Goal: Transaction & Acquisition: Purchase product/service

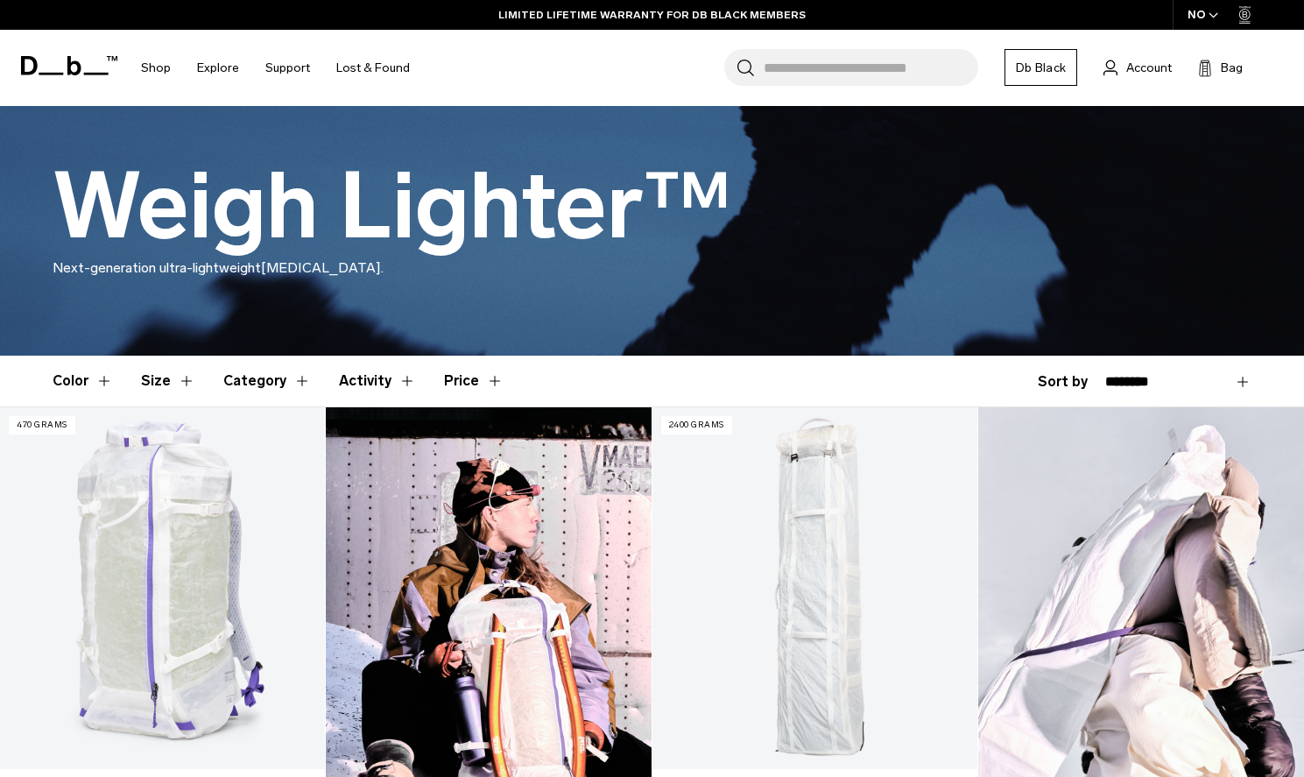
scroll to position [215, 0]
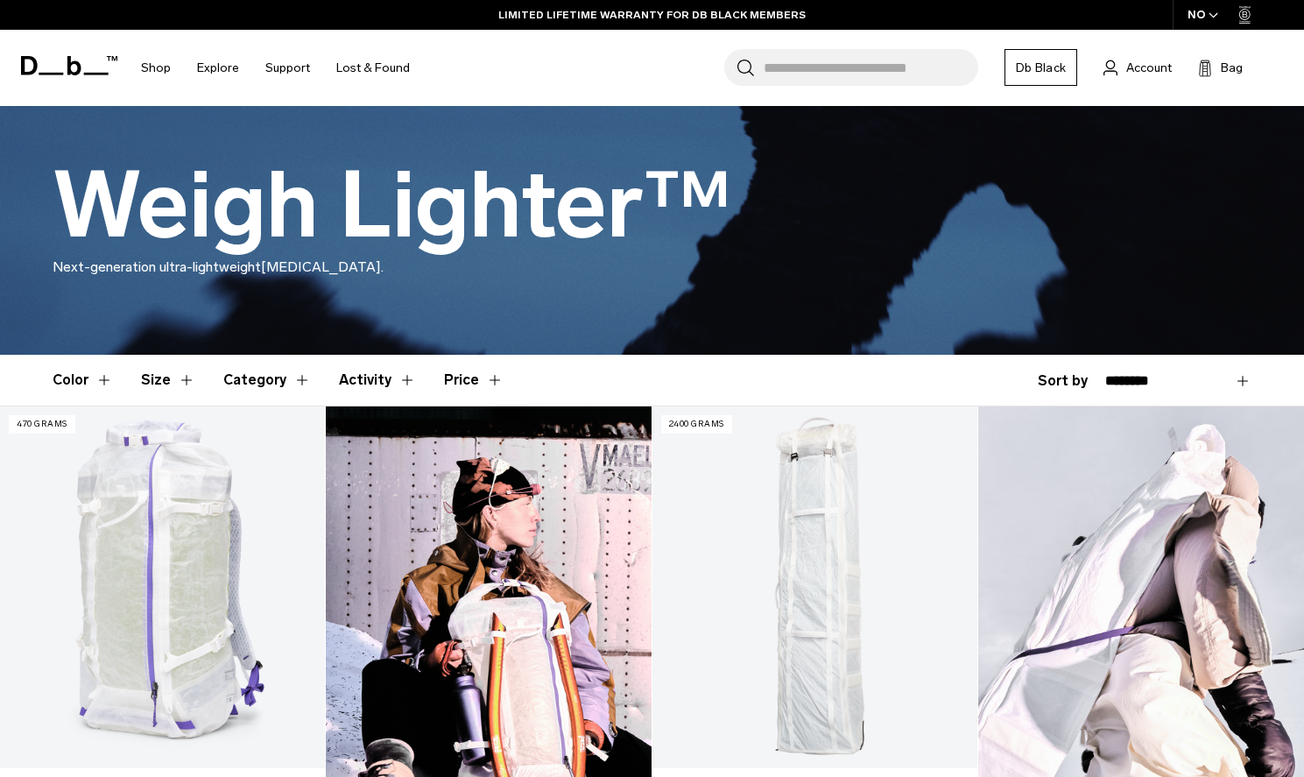
click at [1209, 19] on span "button" at bounding box center [1214, 15] width 10 height 13
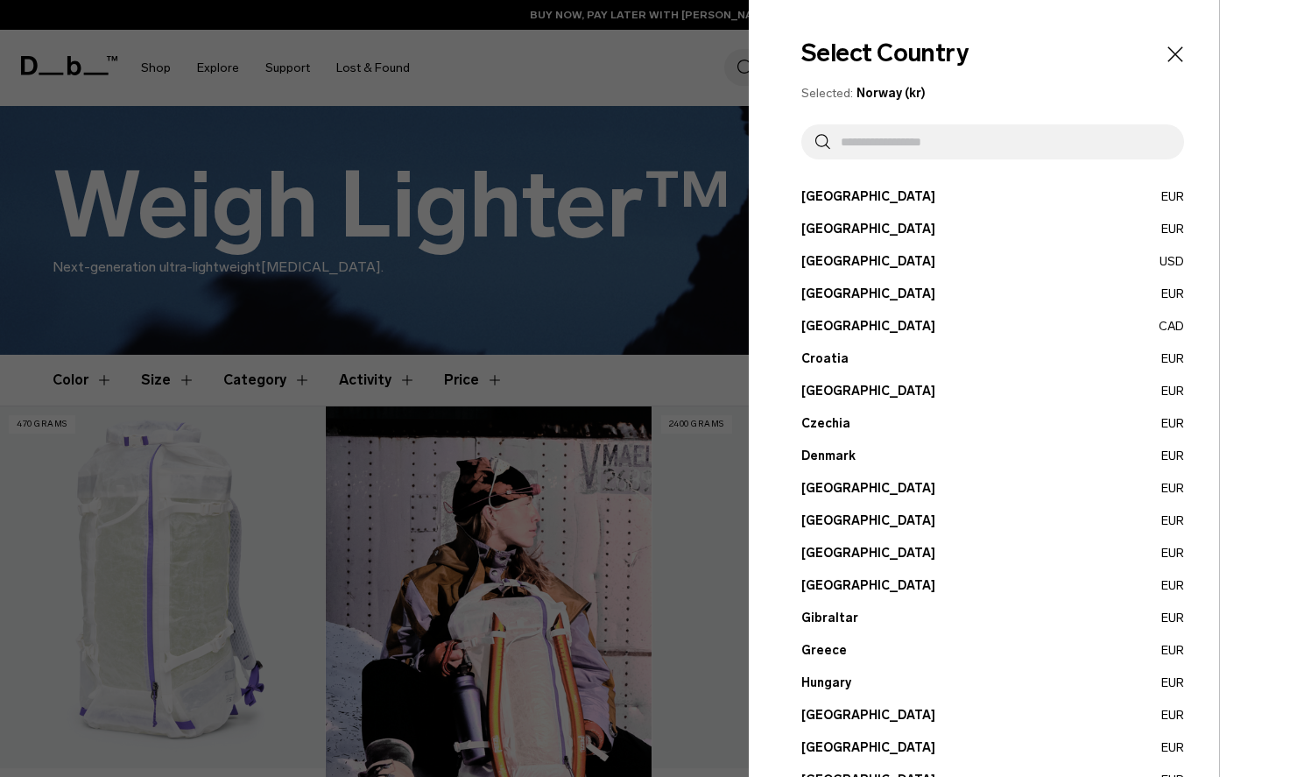
click at [822, 557] on button "[GEOGRAPHIC_DATA] EUR" at bounding box center [992, 553] width 383 height 18
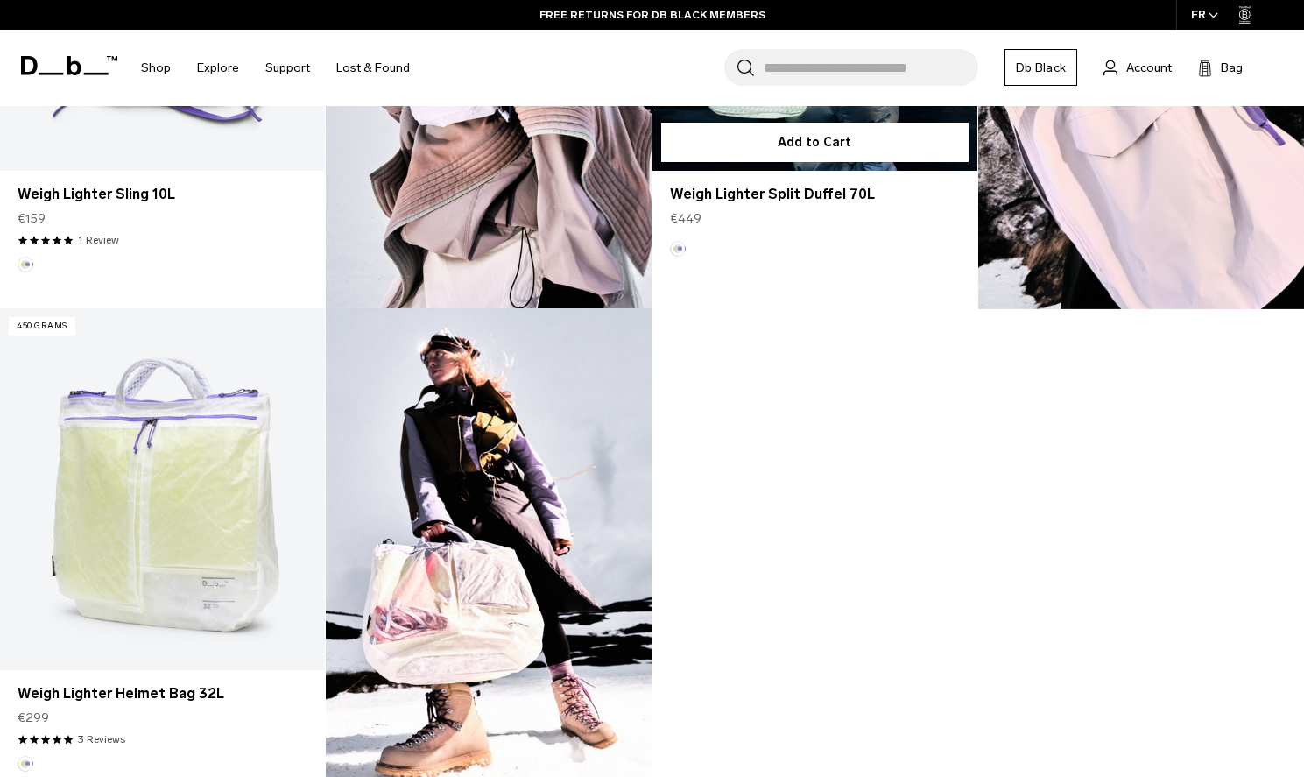
scroll to position [1335, 0]
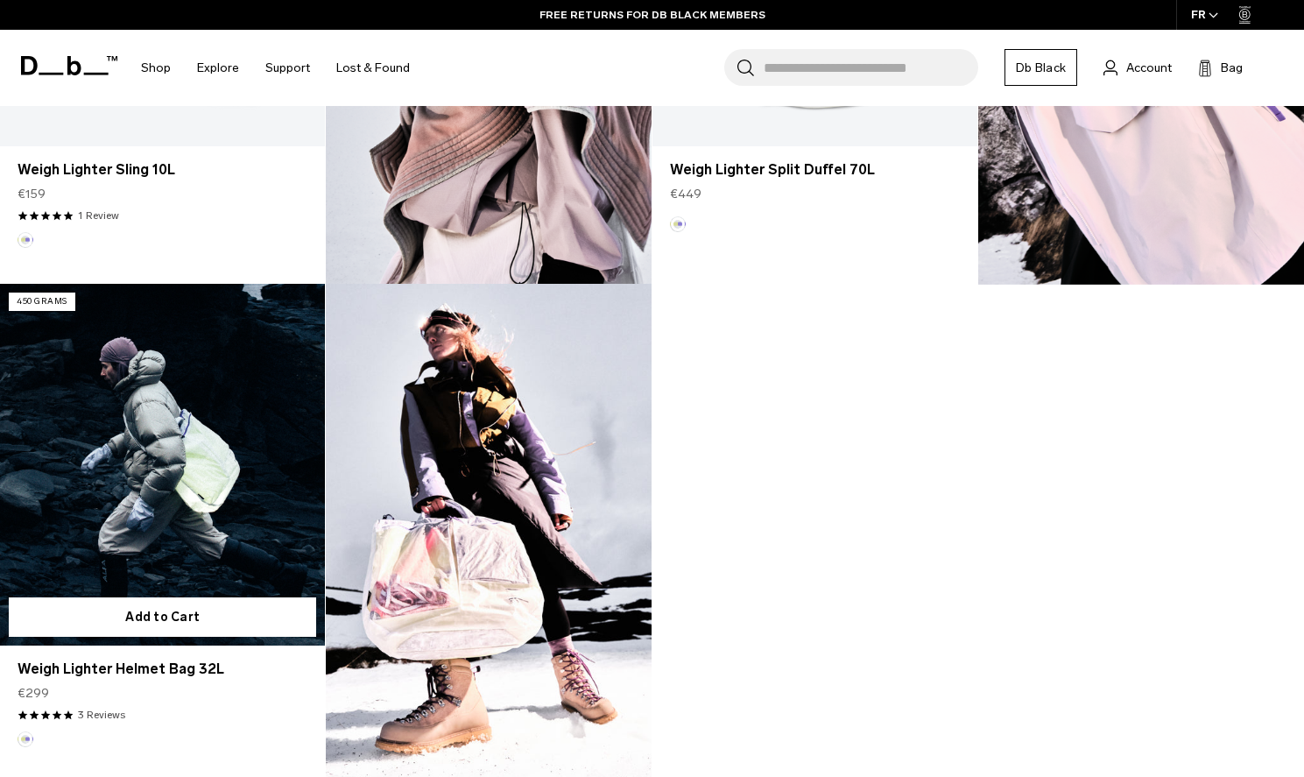
click at [242, 455] on link "Weigh Lighter Helmet Bag 32L" at bounding box center [162, 465] width 325 height 362
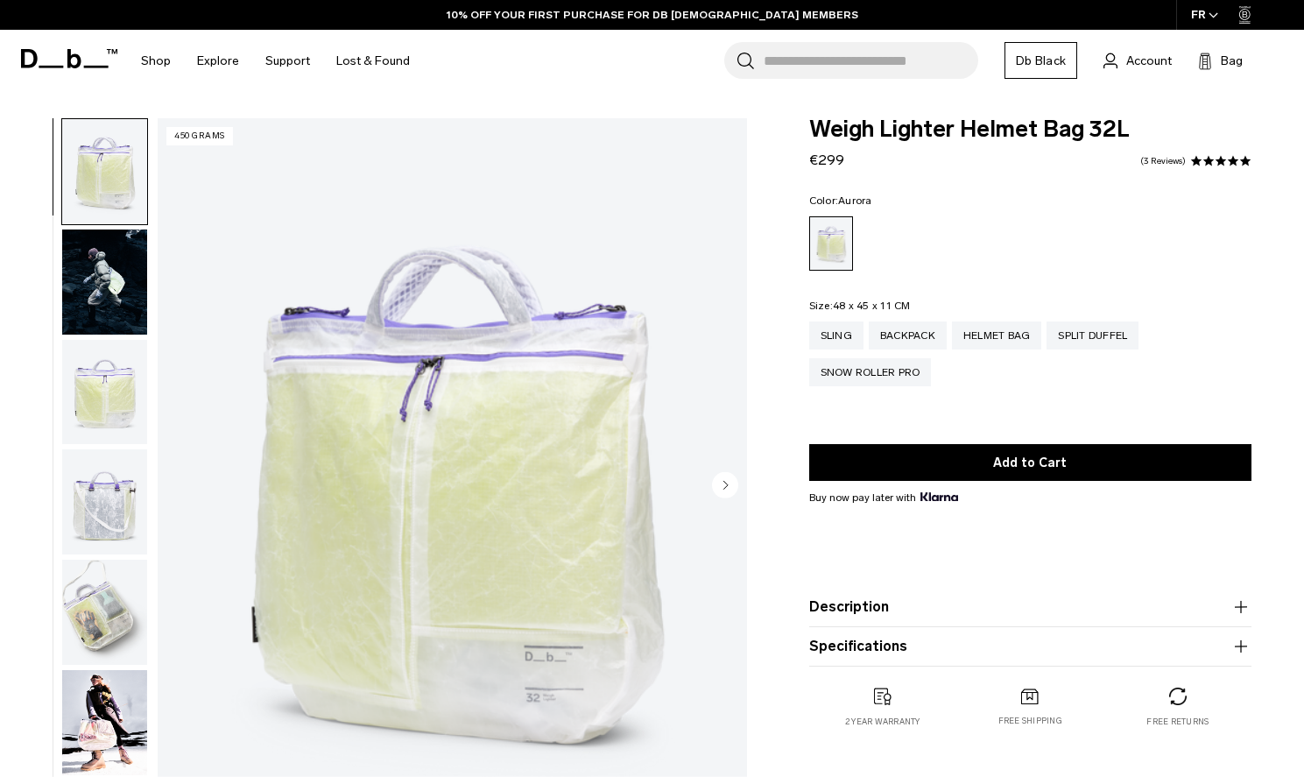
click at [100, 393] on img "button" at bounding box center [104, 392] width 85 height 105
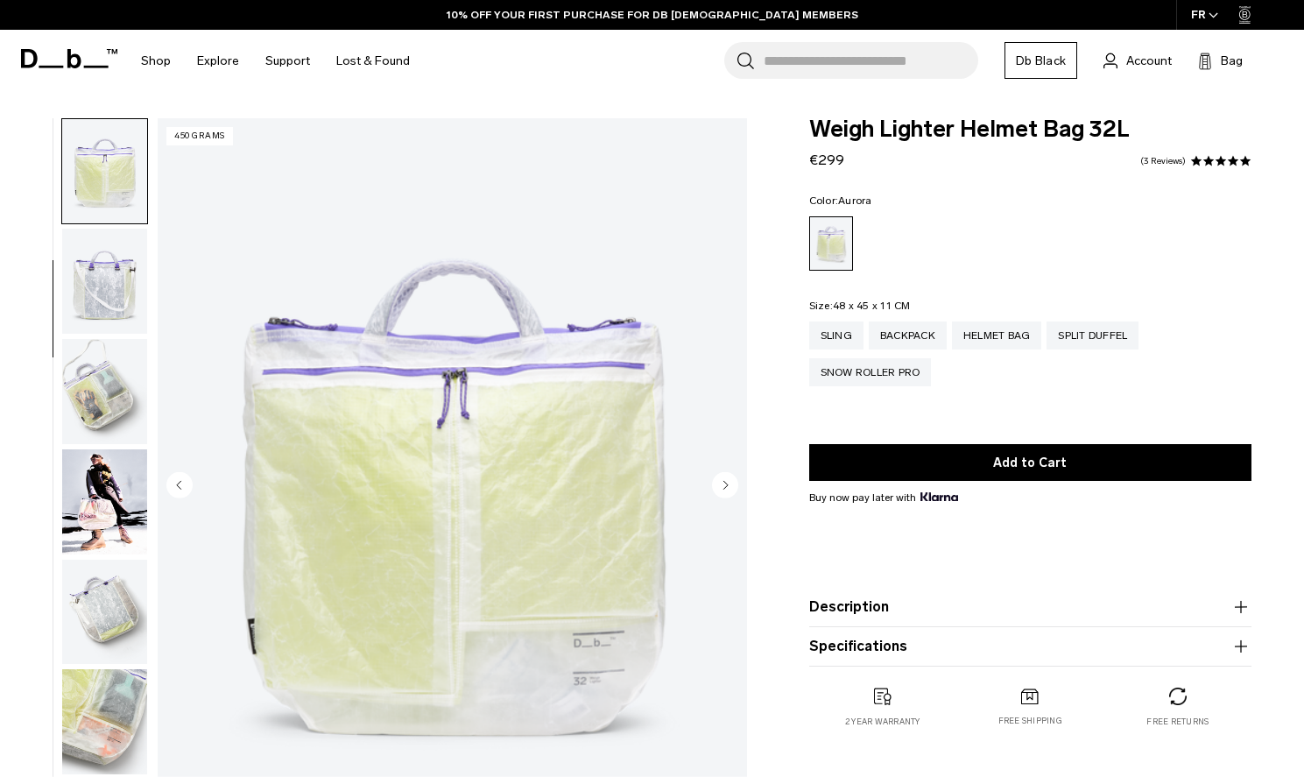
click at [105, 436] on img "button" at bounding box center [104, 391] width 85 height 105
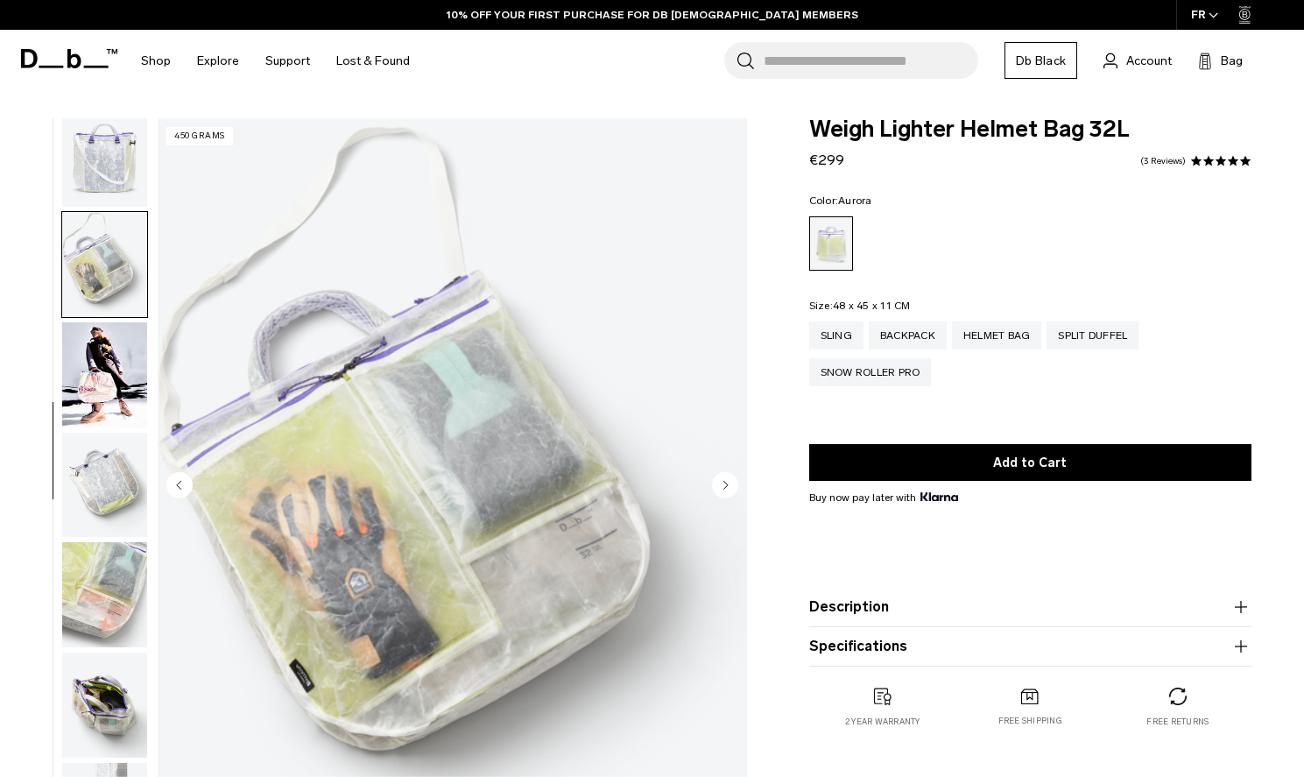
scroll to position [362, 0]
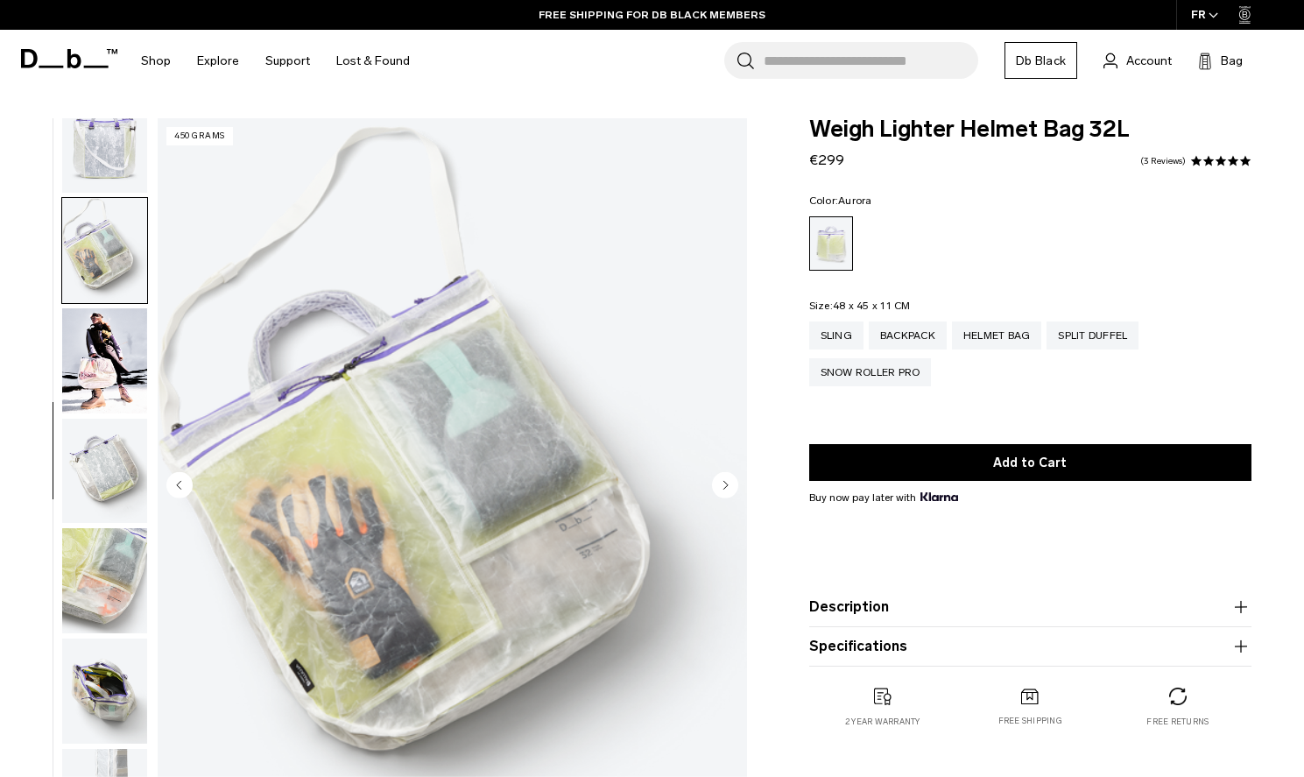
click at [117, 369] on img "button" at bounding box center [104, 360] width 85 height 105
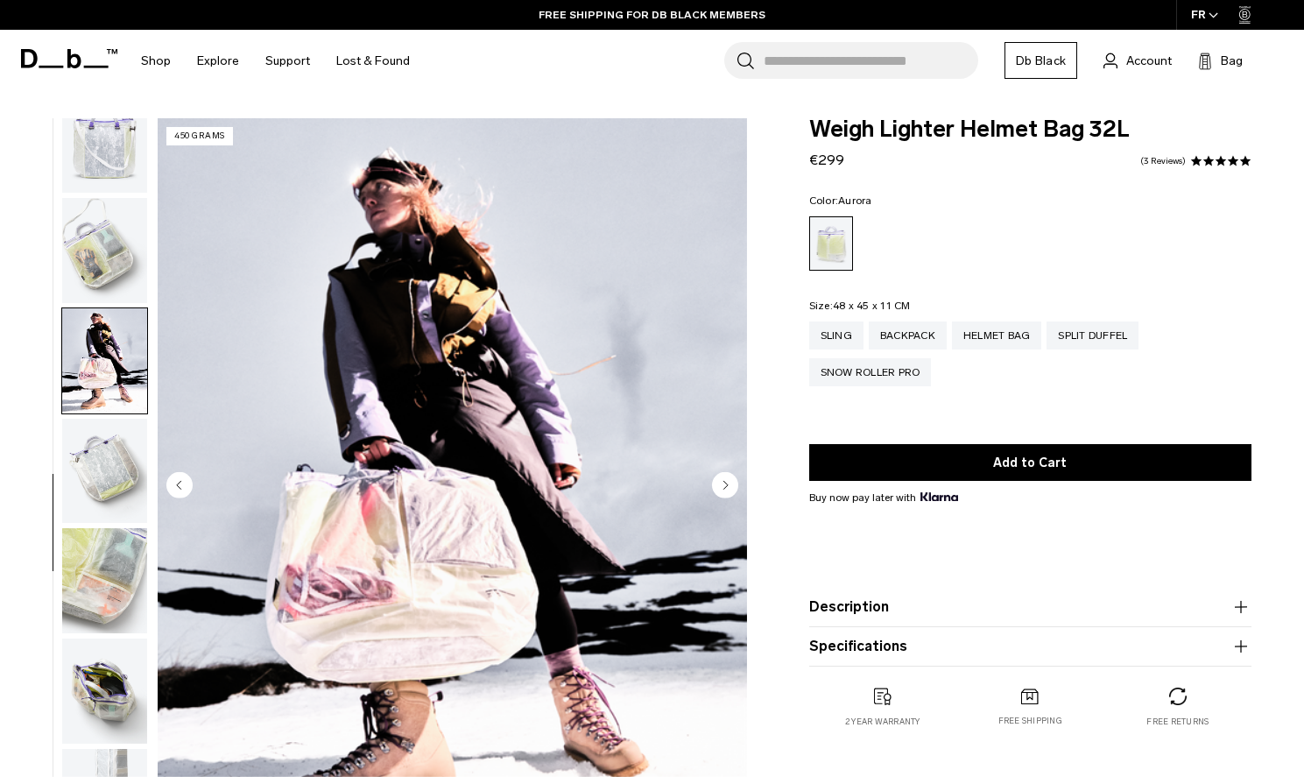
click at [108, 453] on img "button" at bounding box center [104, 471] width 85 height 105
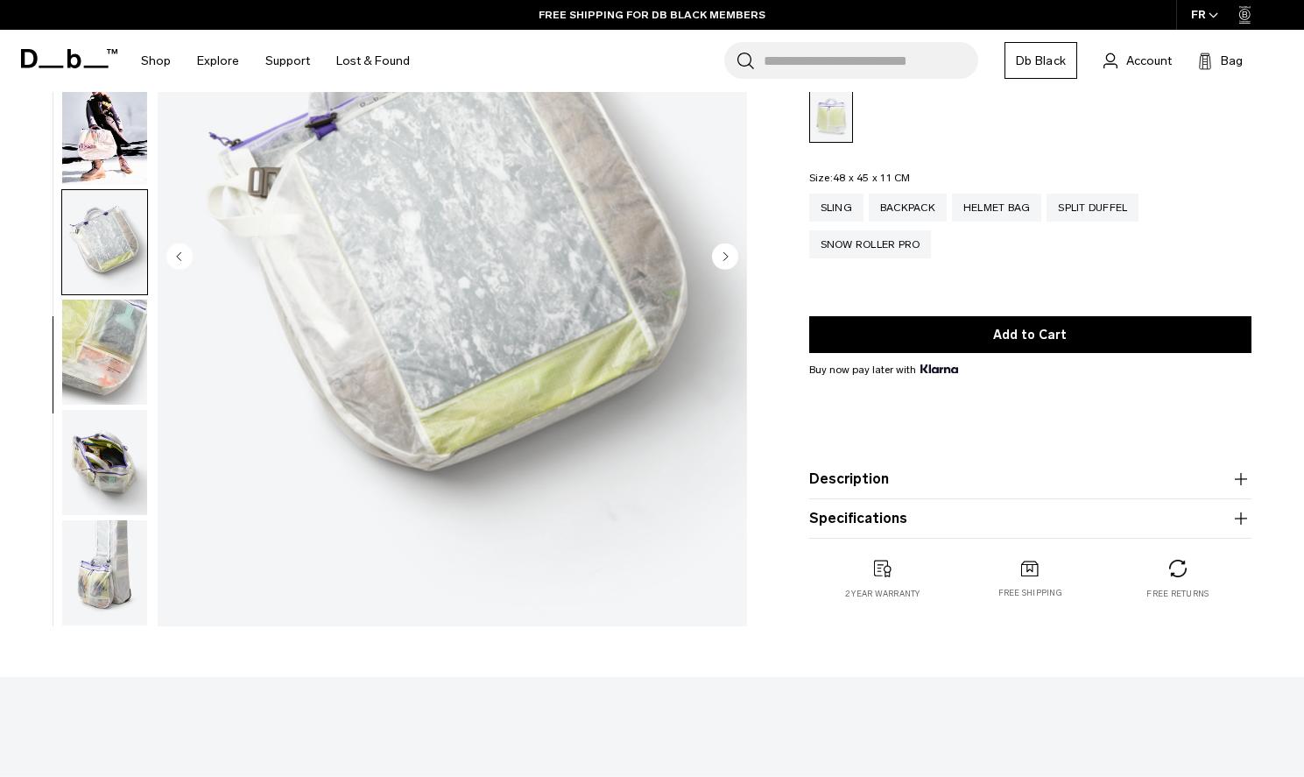
scroll to position [324, 0]
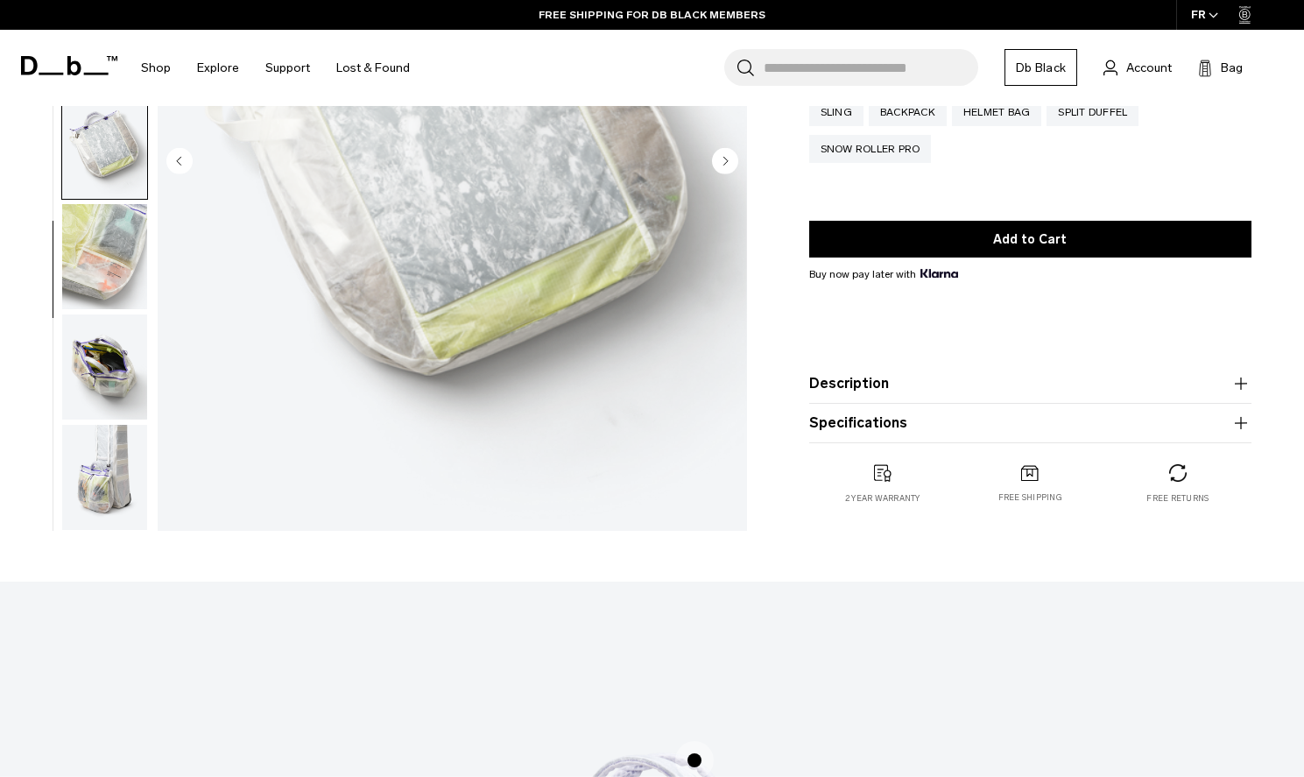
click at [108, 457] on img "button" at bounding box center [104, 477] width 85 height 105
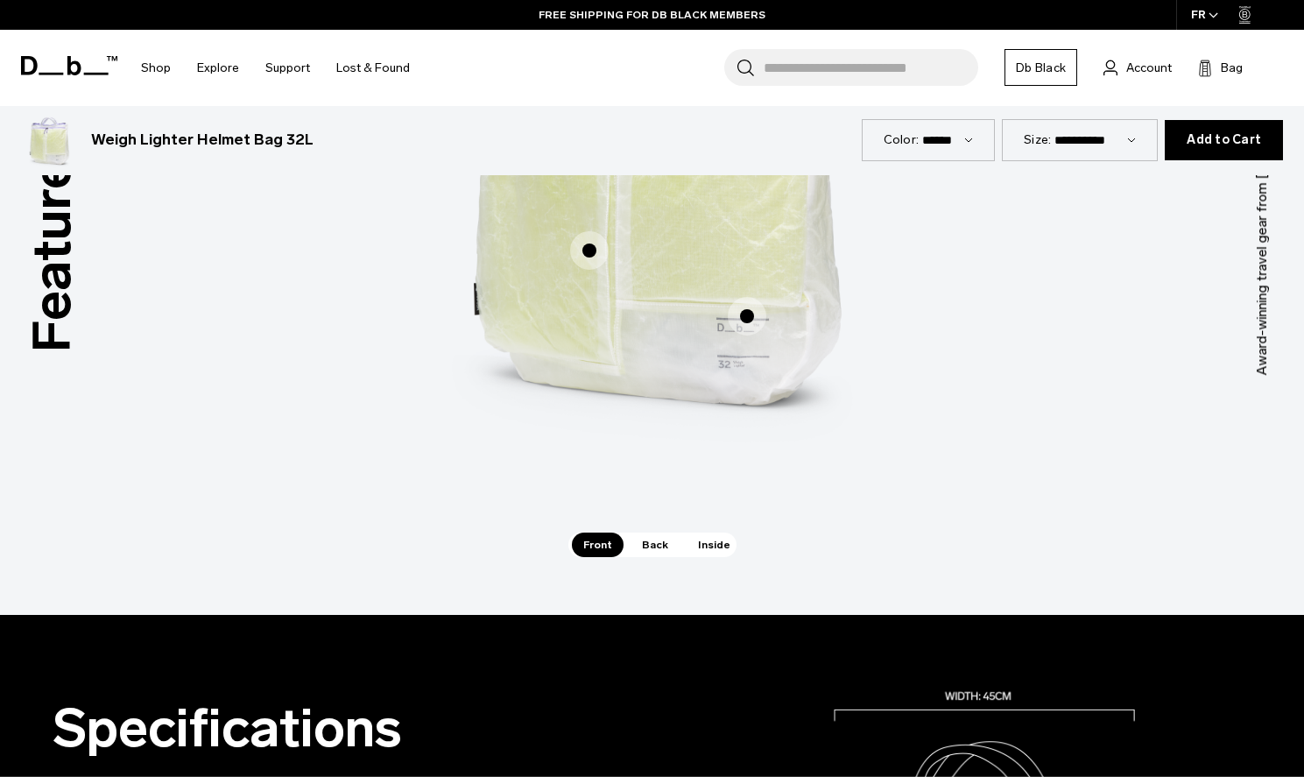
scroll to position [1263, 0]
